Goal: Information Seeking & Learning: Compare options

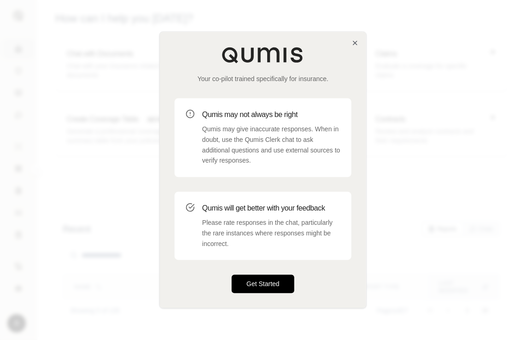
click at [243, 280] on button "Get Started" at bounding box center [263, 284] width 63 height 18
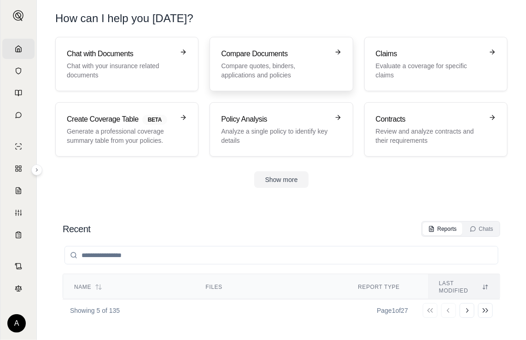
click at [247, 62] on p "Compare quotes, binders, applications and policies" at bounding box center [274, 70] width 107 height 18
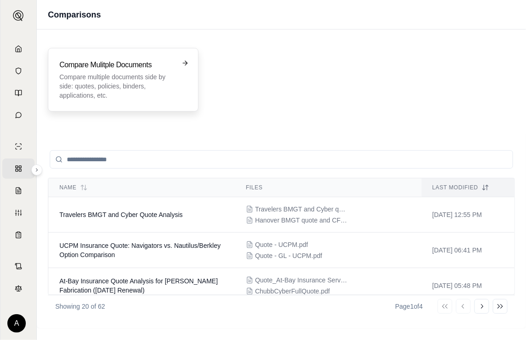
click at [116, 69] on h3 "Compare Mulitple Documents" at bounding box center [116, 64] width 115 height 11
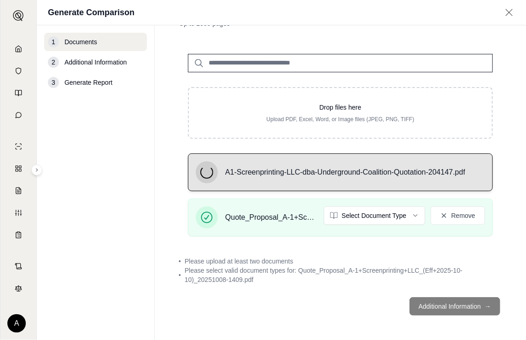
scroll to position [46, 0]
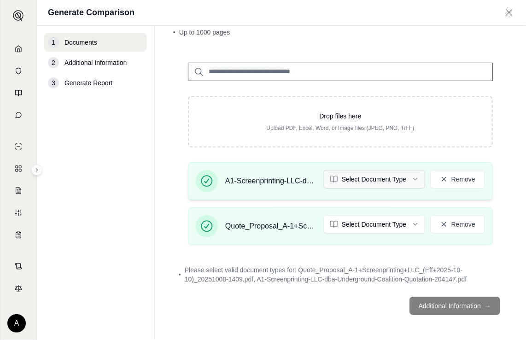
click at [407, 180] on html "Home Vault Prompts Chats Single Policy Comparisons Claims Custom Report Coverag…" at bounding box center [263, 170] width 526 height 340
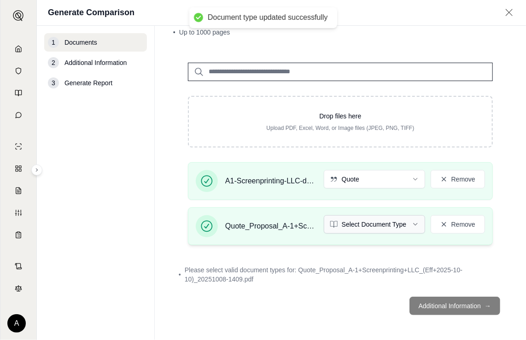
click at [409, 225] on html "Document type updated successfully Home Vault Prompts Chats Single Policy Compa…" at bounding box center [263, 170] width 526 height 340
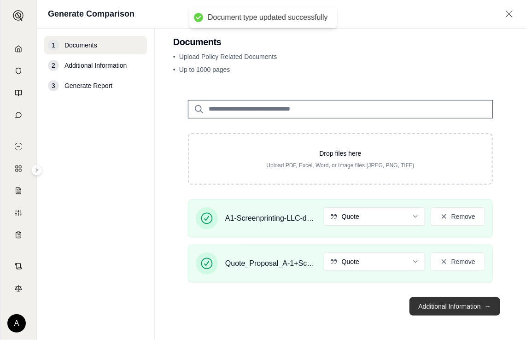
click at [422, 301] on button "Additional Information →" at bounding box center [455, 306] width 91 height 18
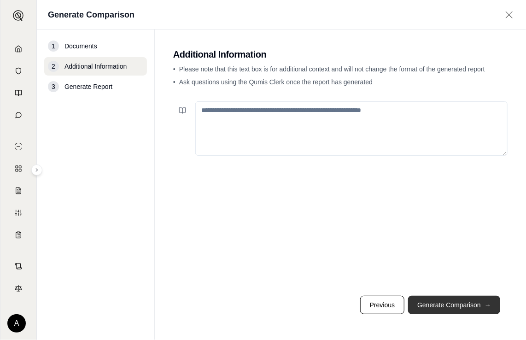
click at [446, 309] on button "Generate Comparison →" at bounding box center [454, 305] width 92 height 18
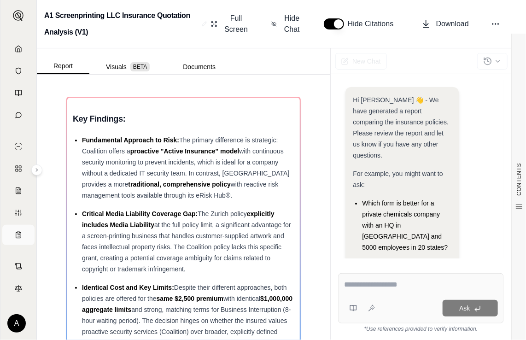
scroll to position [145, 0]
